Goal: Information Seeking & Learning: Learn about a topic

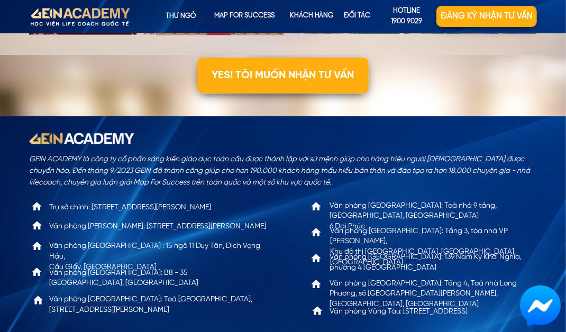
scroll to position [3376, 0]
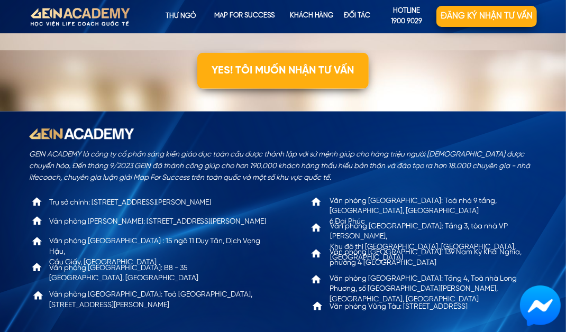
click at [240, 80] on p "YES! TÔI MUỐN NHẬN TƯ VẤN" at bounding box center [282, 71] width 171 height 36
click at [238, 71] on p "YES! TÔI MUỐN NHẬN TƯ VẤN" at bounding box center [282, 71] width 171 height 36
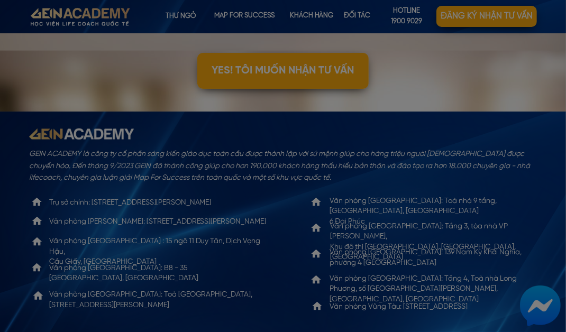
scroll to position [0, 0]
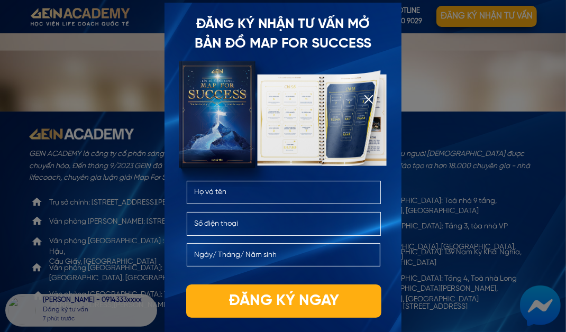
click at [459, 282] on div at bounding box center [283, 166] width 566 height 332
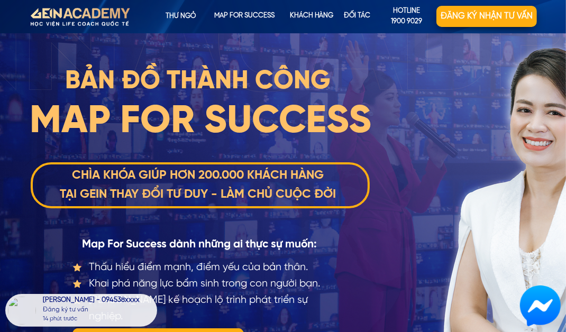
click at [224, 6] on p "map for success" at bounding box center [244, 16] width 62 height 21
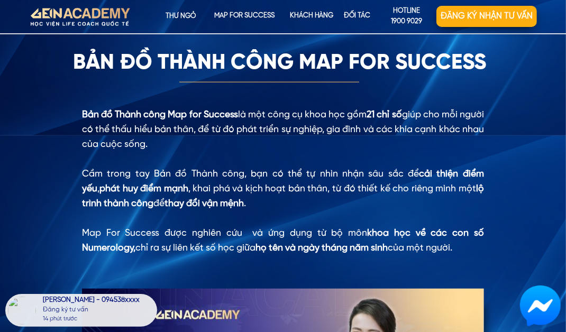
scroll to position [825, 0]
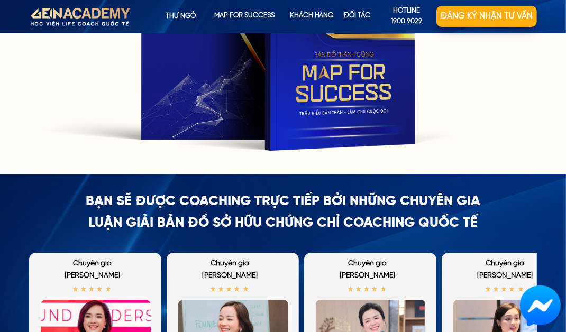
click at [62, 133] on div at bounding box center [277, 30] width 472 height 265
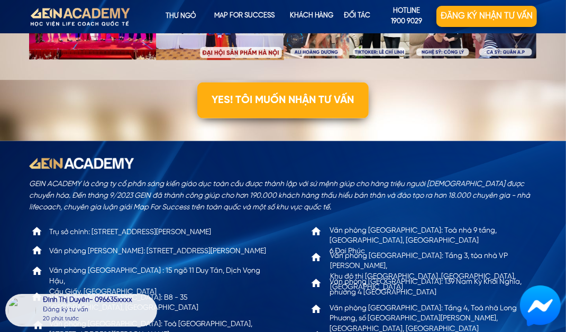
scroll to position [3376, 0]
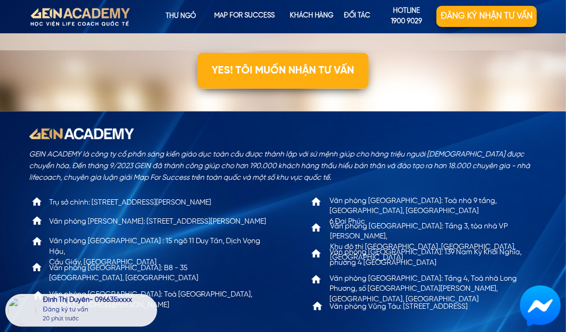
click at [56, 120] on div "GEIN ACADEMY là công ty cổ phần sáng kiến giáo dục toàn cầu được thành lập với …" at bounding box center [283, 239] width 508 height 254
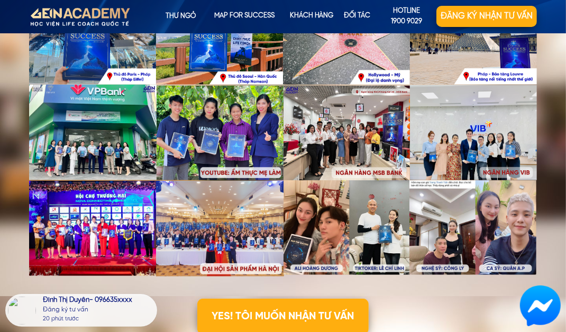
scroll to position [3125, 0]
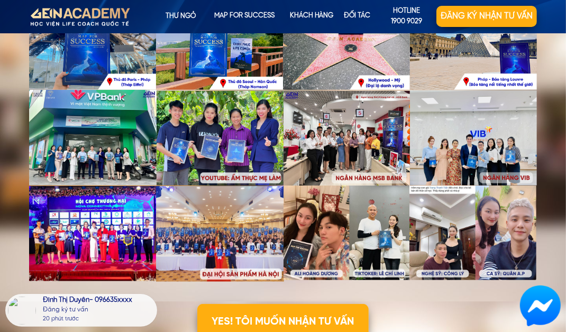
click at [360, 17] on p "Đối tác" at bounding box center [357, 16] width 48 height 21
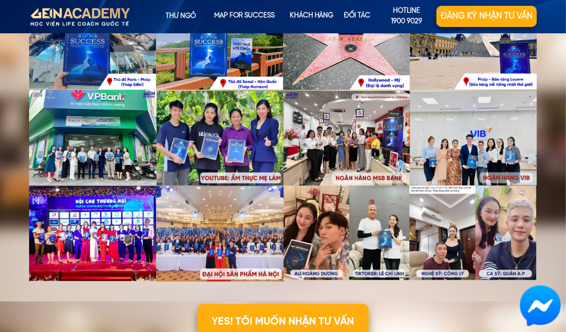
click at [307, 20] on p "KHÁCH HÀNG" at bounding box center [312, 16] width 52 height 21
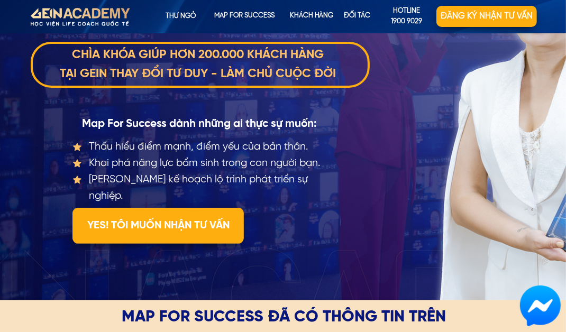
scroll to position [0, 0]
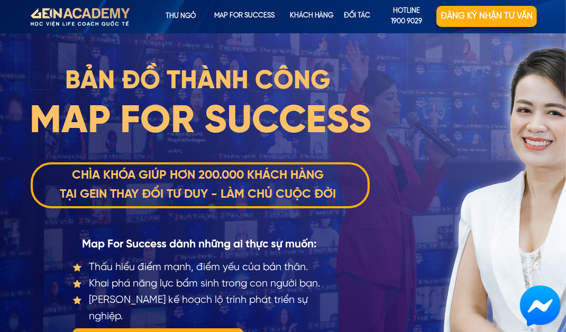
click at [258, 21] on p "map for success" at bounding box center [244, 16] width 62 height 21
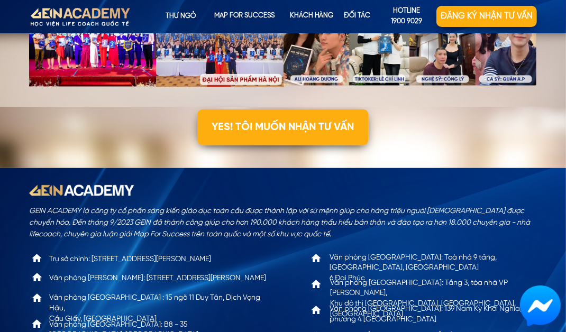
scroll to position [3376, 0]
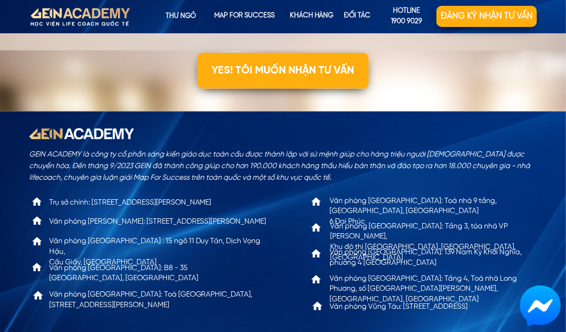
click at [173, 13] on p "Thư ngỏ" at bounding box center [181, 16] width 65 height 21
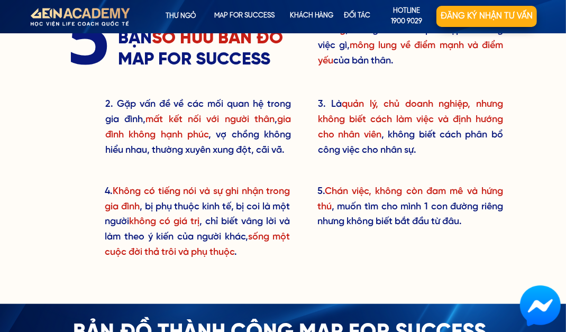
scroll to position [484, 0]
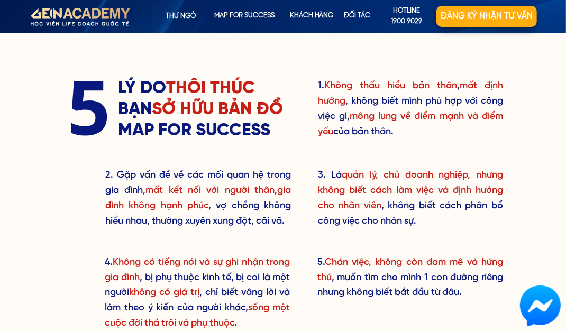
click at [411, 19] on p "hotline 1900 9029" at bounding box center [406, 17] width 59 height 22
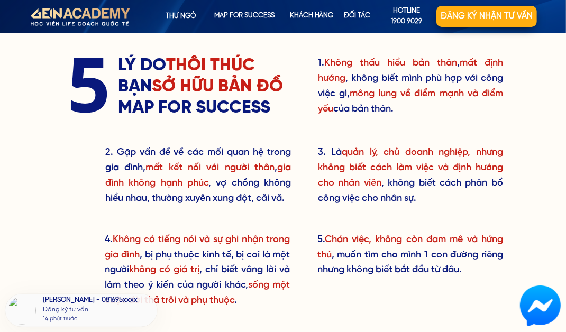
scroll to position [518, 0]
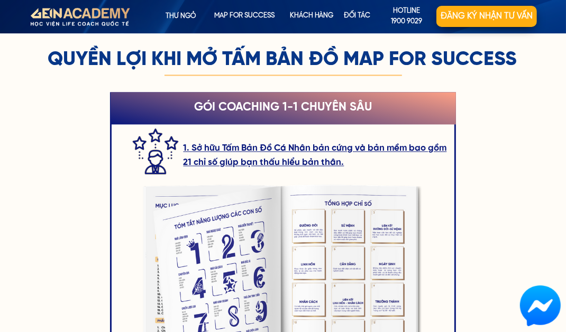
scroll to position [1388, 0]
